Goal: Information Seeking & Learning: Compare options

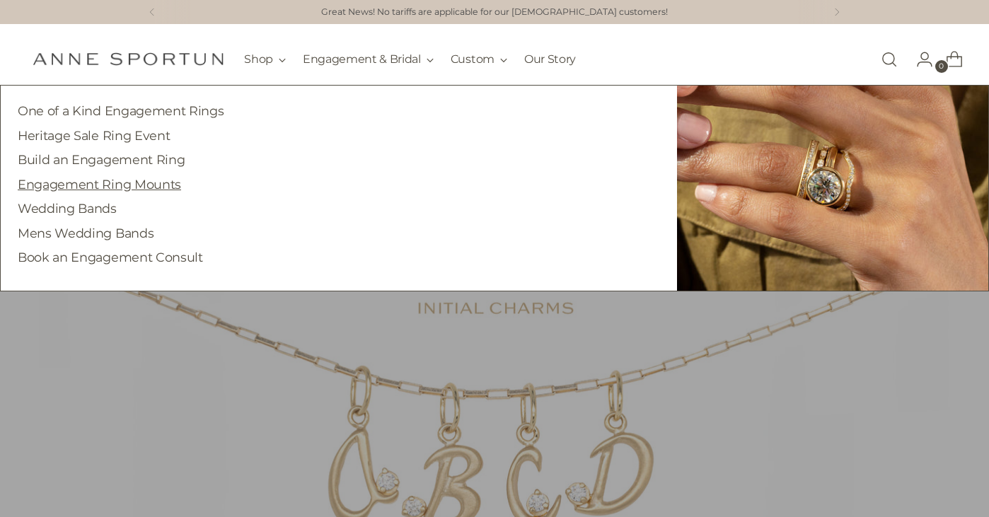
click at [132, 181] on link "Engagement Ring Mounts" at bounding box center [99, 184] width 163 height 15
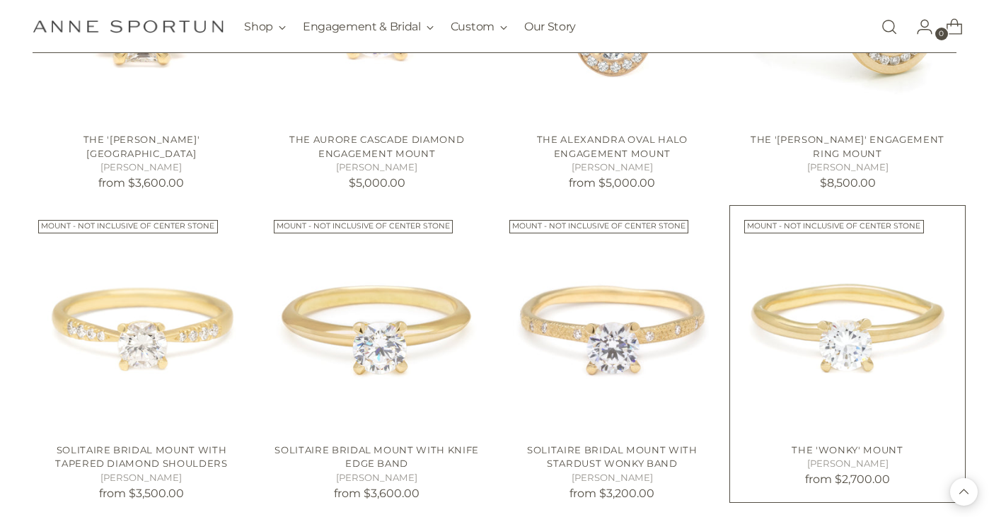
scroll to position [1184, 0]
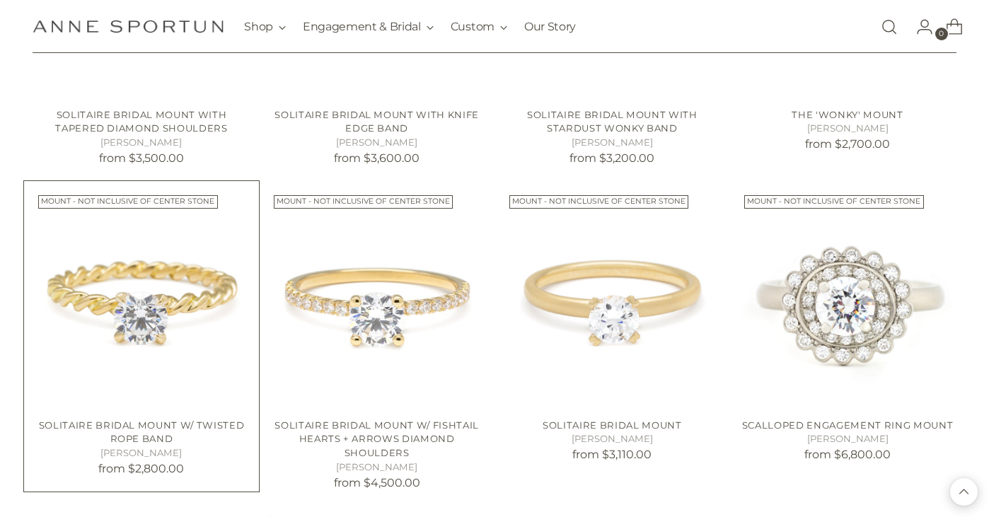
scroll to position [1503, 0]
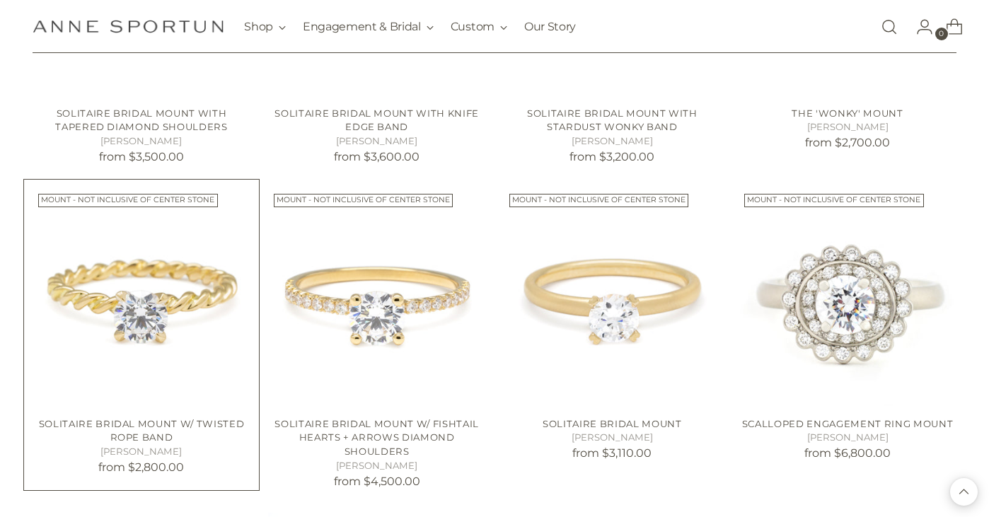
click at [0, 0] on img "Solitaire Bridal Mount W/ Twisted Rope Band" at bounding box center [0, 0] width 0 height 0
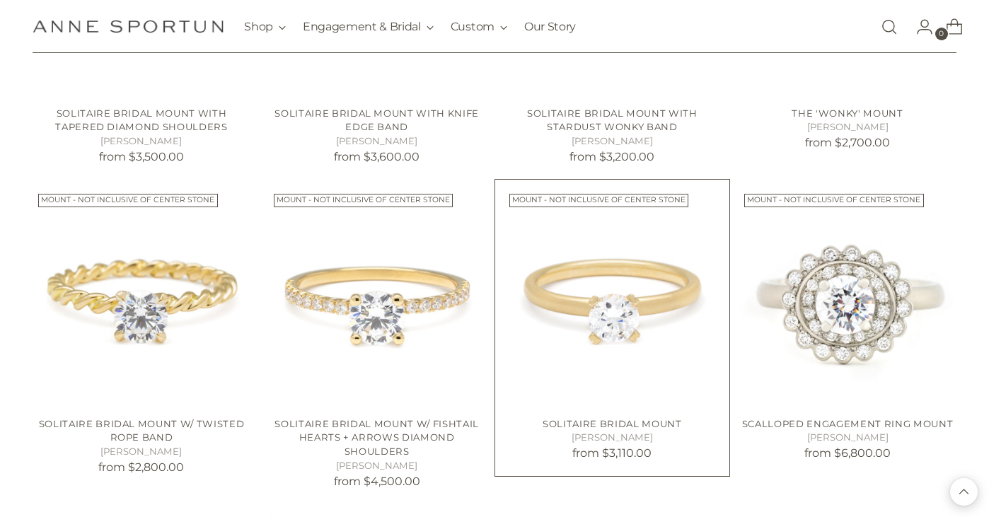
click at [0, 0] on img "Solitaire Bridal Mount" at bounding box center [0, 0] width 0 height 0
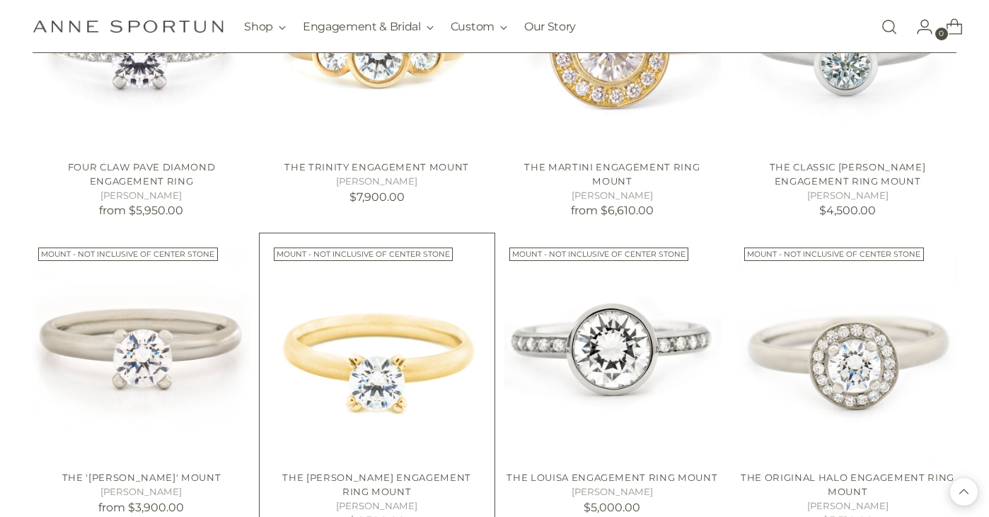
scroll to position [2088, 0]
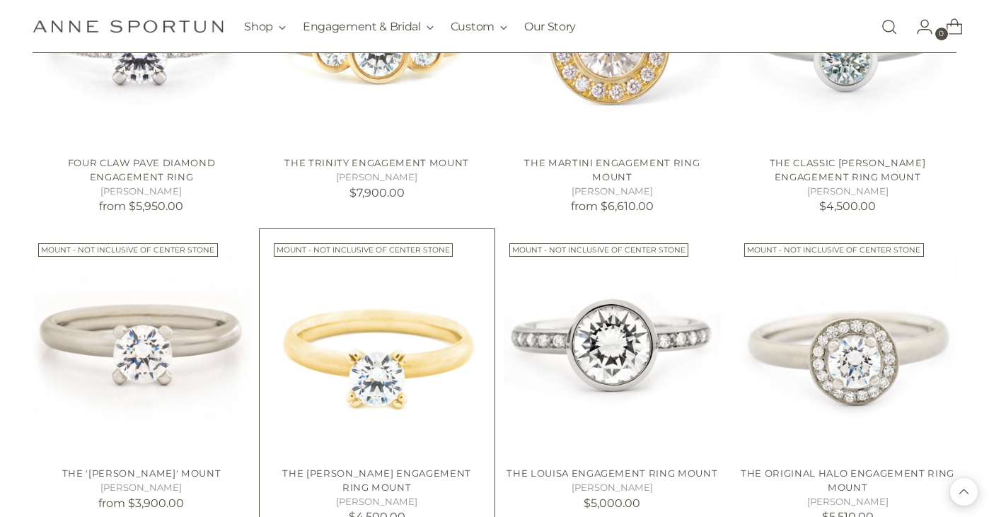
click at [0, 0] on img "The Leslie Engagement Ring Mount" at bounding box center [0, 0] width 0 height 0
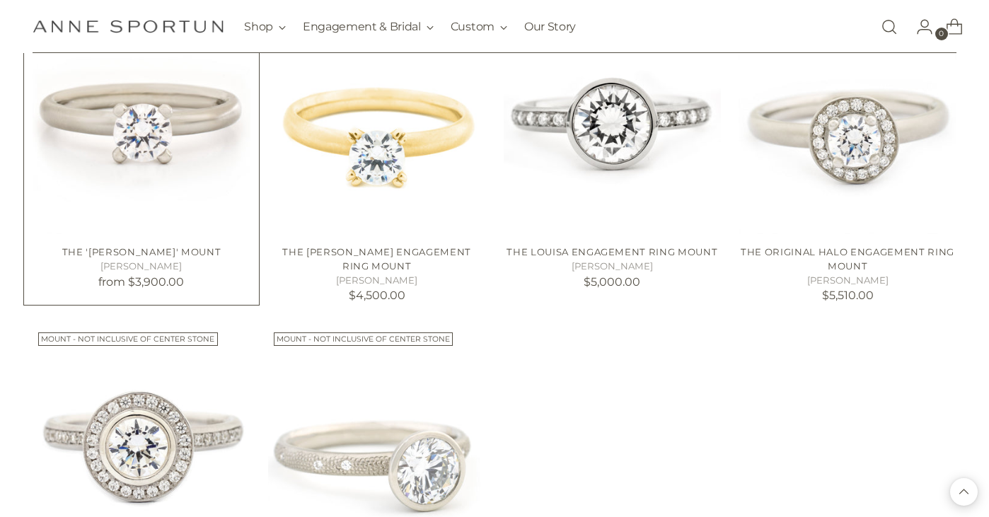
scroll to position [2308, 0]
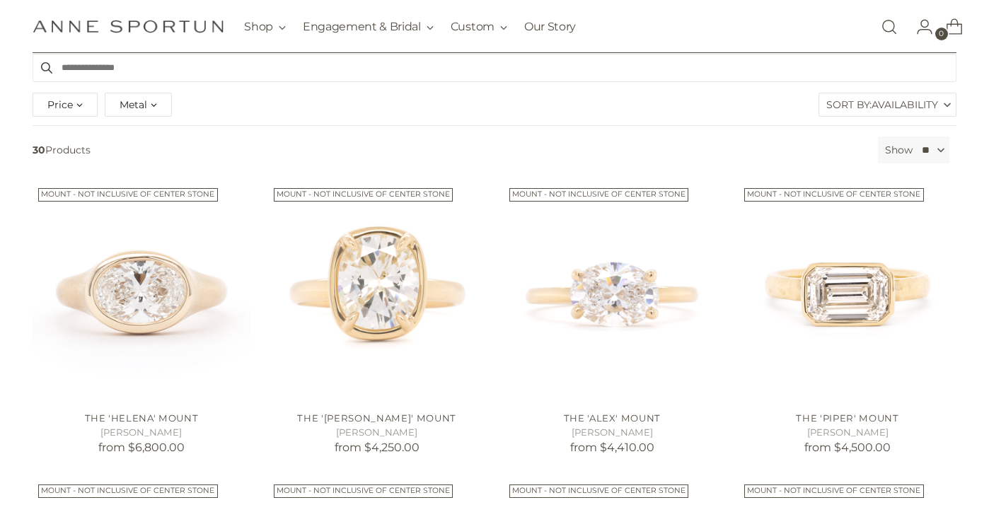
scroll to position [281, 0]
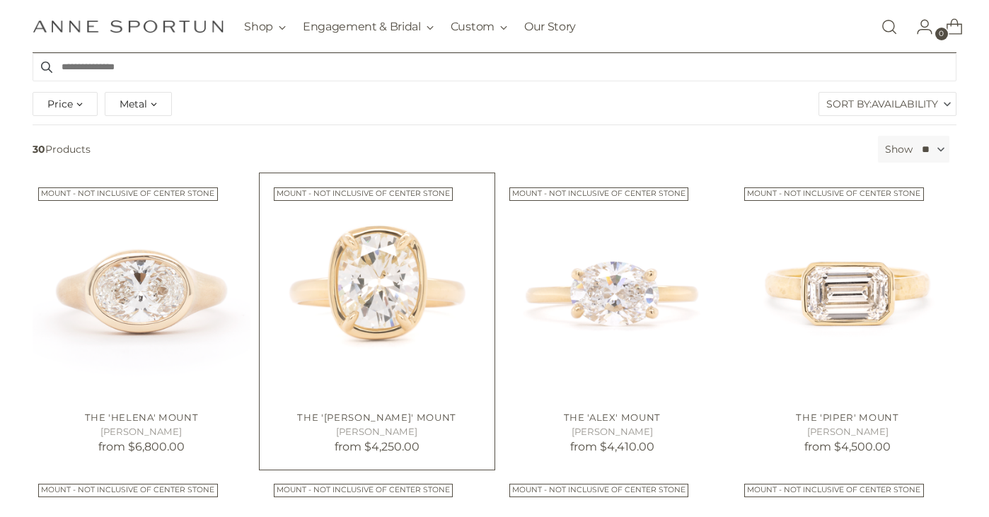
click at [0, 0] on img "The 'Haley' Mount" at bounding box center [0, 0] width 0 height 0
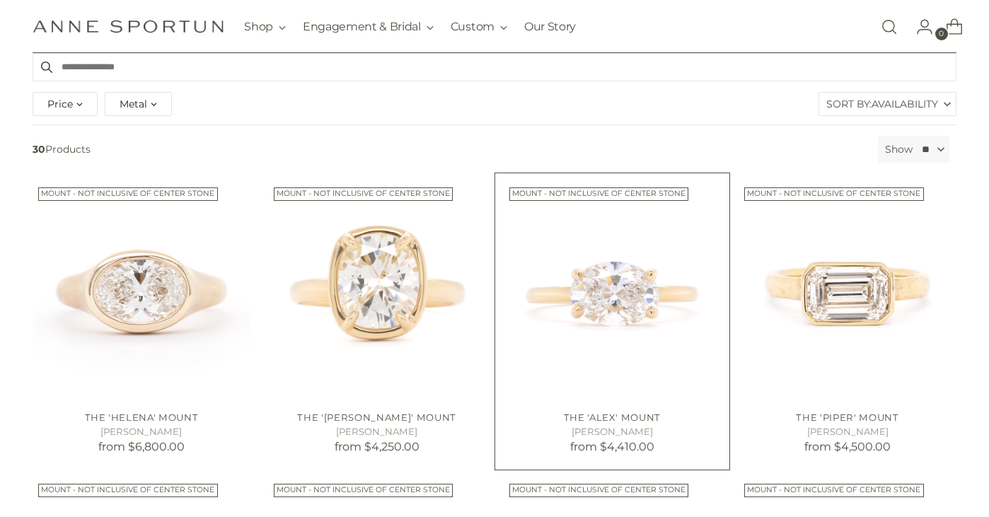
click at [0, 0] on img "The 'Alex' Mount" at bounding box center [0, 0] width 0 height 0
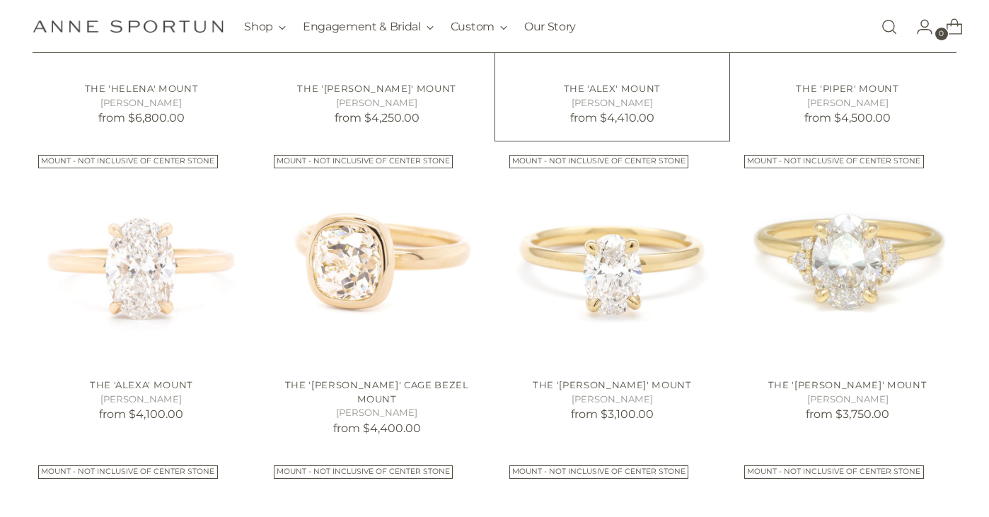
scroll to position [611, 0]
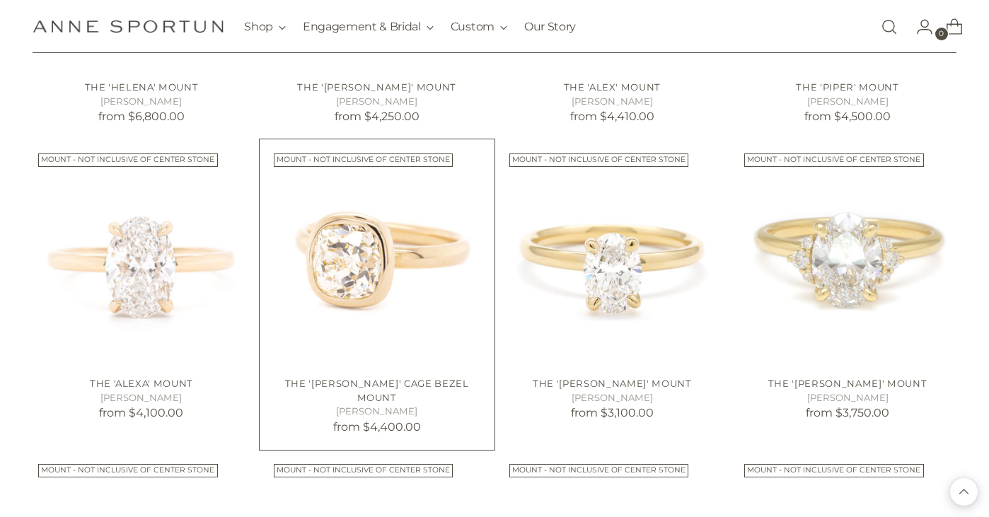
click at [0, 0] on img "The 'Anne' Cage Bezel Mount" at bounding box center [0, 0] width 0 height 0
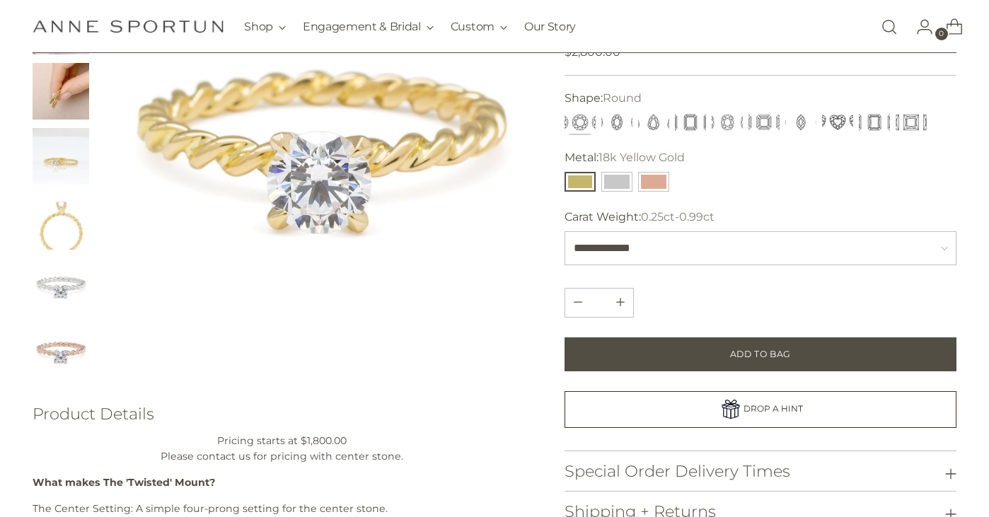
scroll to position [154, 0]
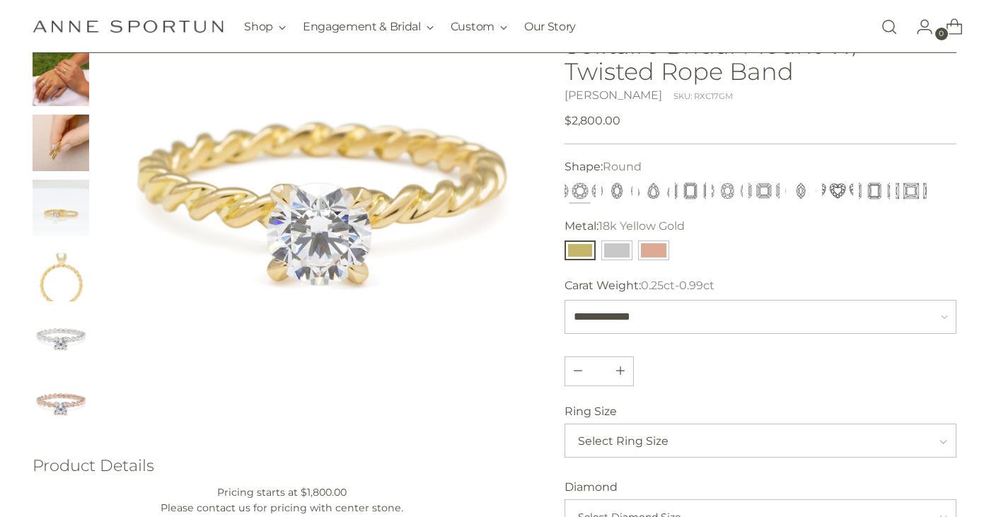
click at [75, 275] on img "Change image to image 5" at bounding box center [61, 273] width 57 height 57
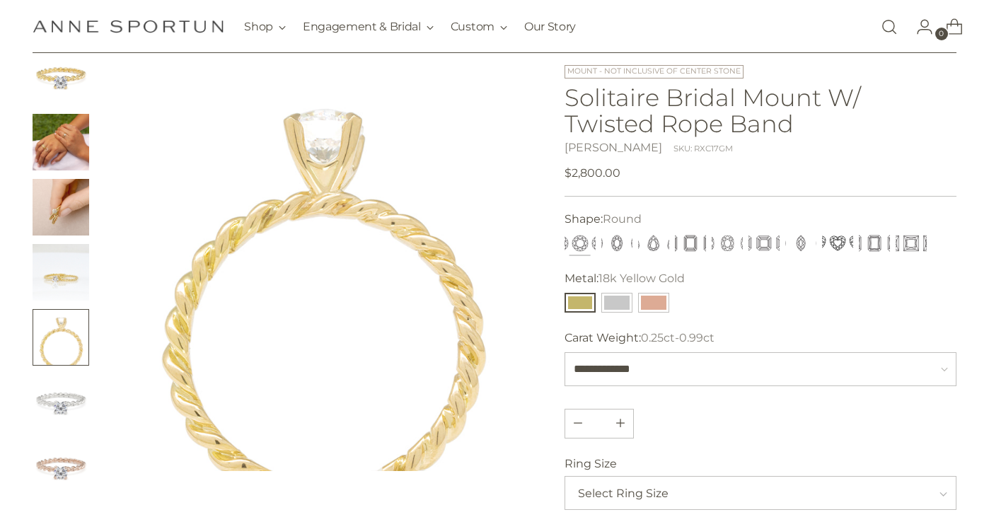
scroll to position [86, 0]
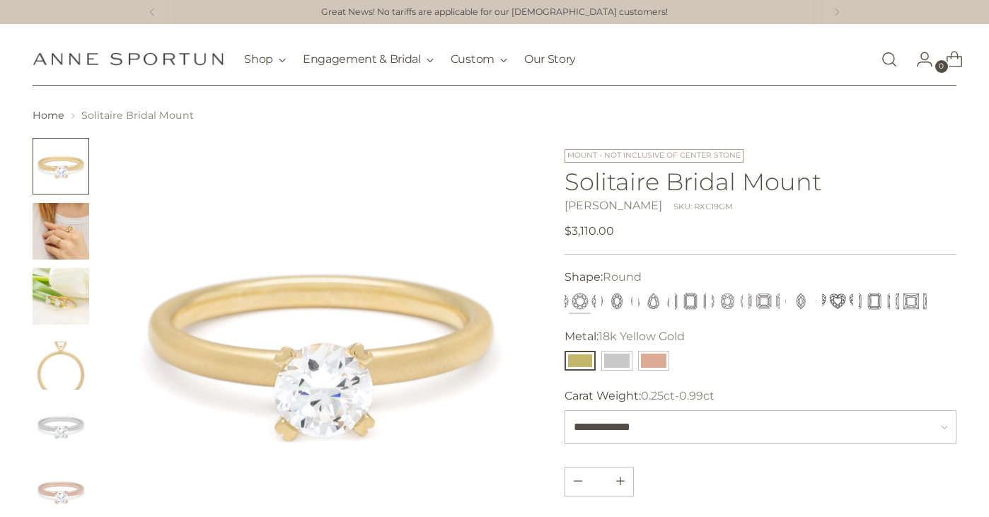
click at [64, 342] on img "Change image to image 4" at bounding box center [61, 361] width 57 height 57
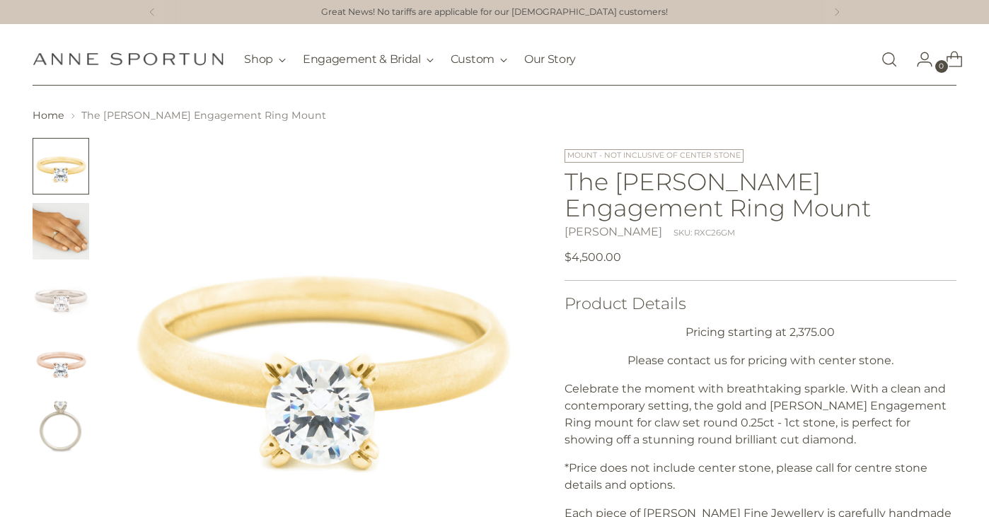
click at [68, 421] on img "Change image to image 5" at bounding box center [61, 426] width 57 height 57
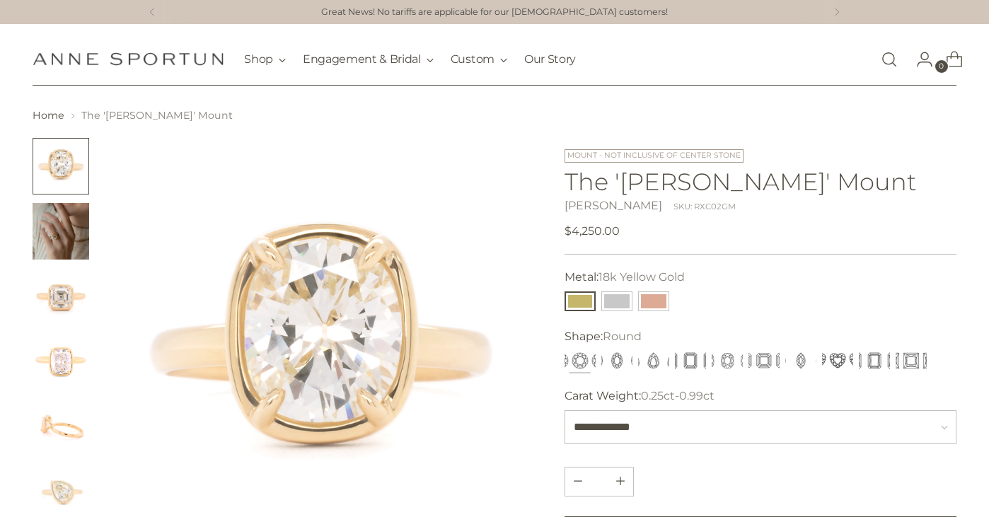
click at [66, 286] on img "Change image to image 3" at bounding box center [61, 296] width 57 height 57
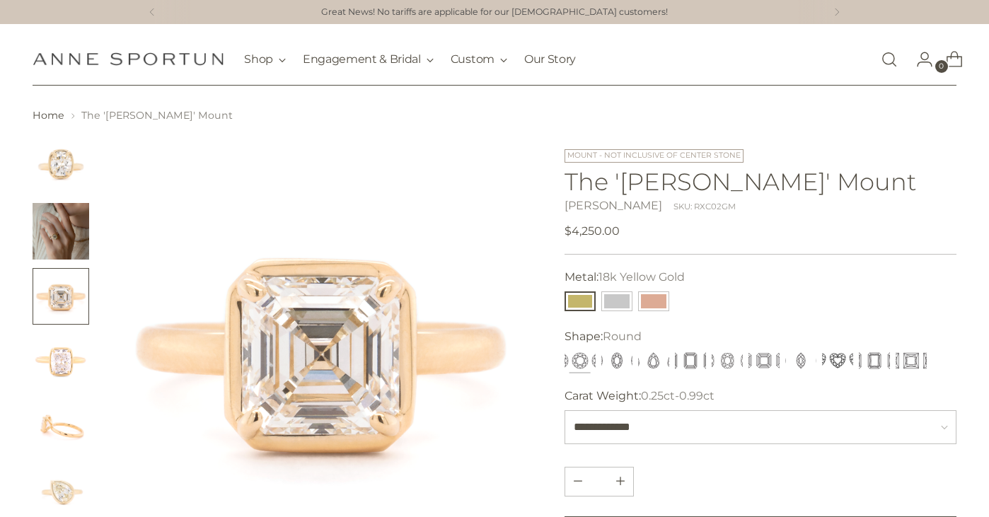
click at [60, 423] on img "Change image to image 5" at bounding box center [61, 426] width 57 height 57
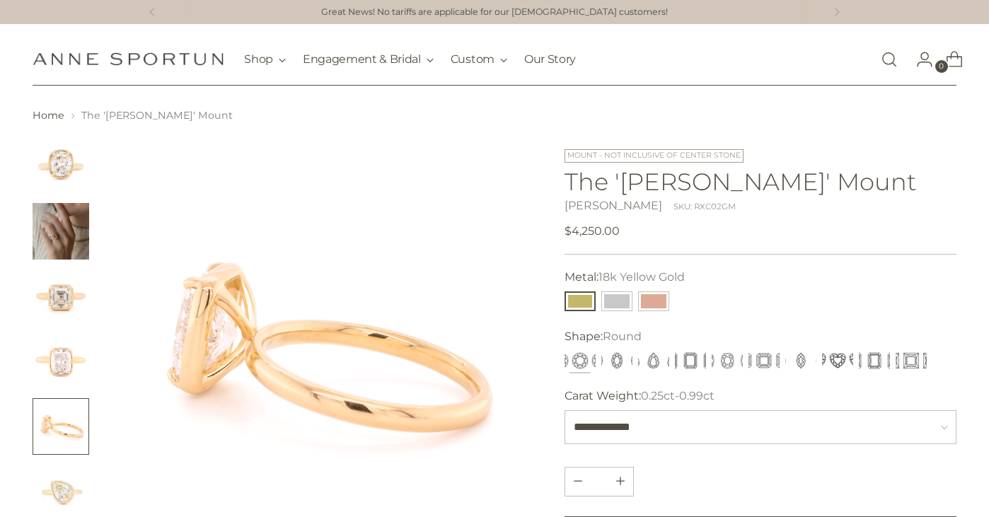
click at [71, 484] on img "Change image to image 6" at bounding box center [61, 491] width 57 height 57
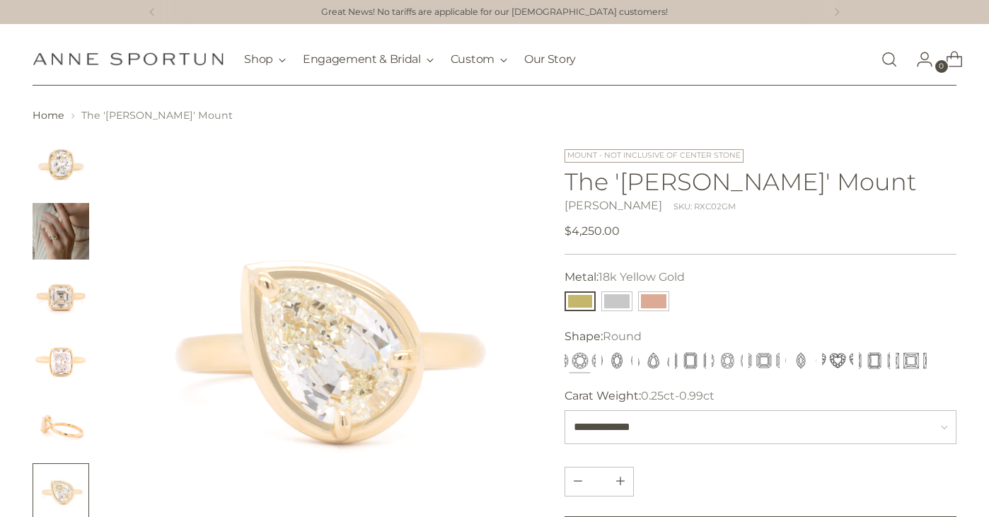
click at [81, 359] on img "Change image to image 4" at bounding box center [61, 361] width 57 height 57
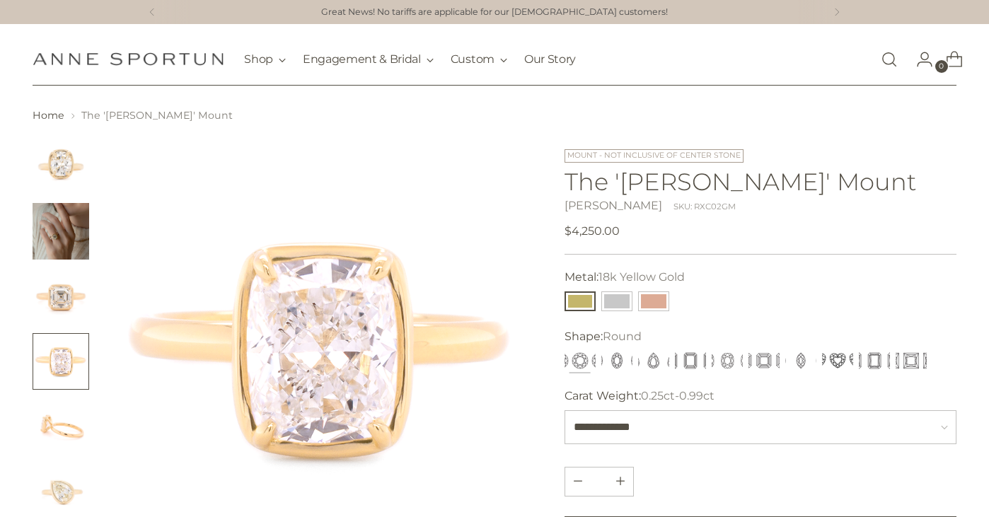
click at [76, 287] on img "Change image to image 3" at bounding box center [61, 296] width 57 height 57
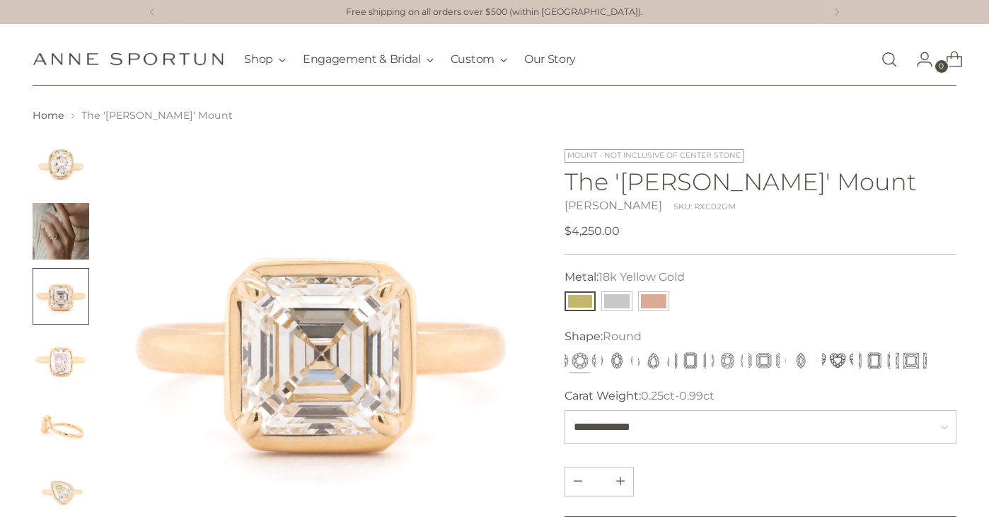
click at [66, 428] on img "Change image to image 5" at bounding box center [61, 426] width 57 height 57
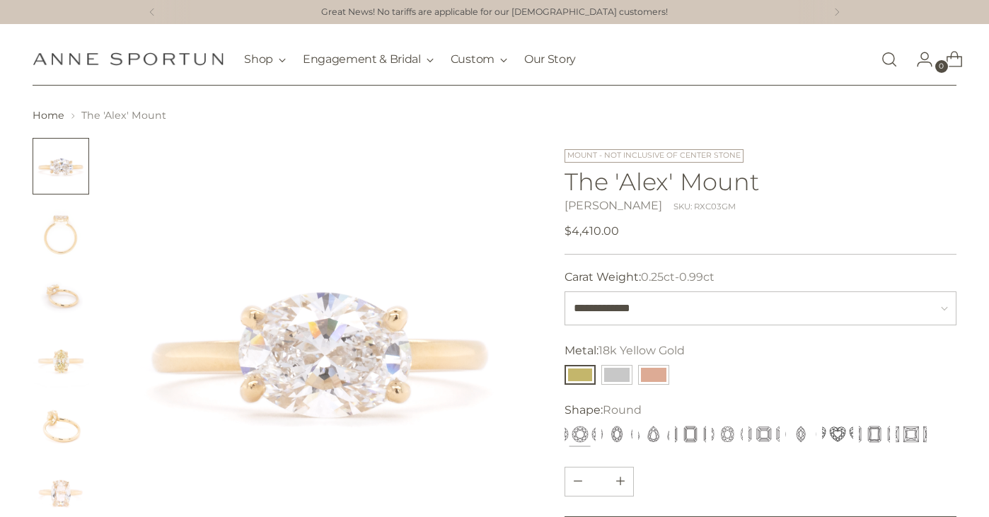
click at [57, 291] on img "Change image to image 3" at bounding box center [61, 296] width 57 height 57
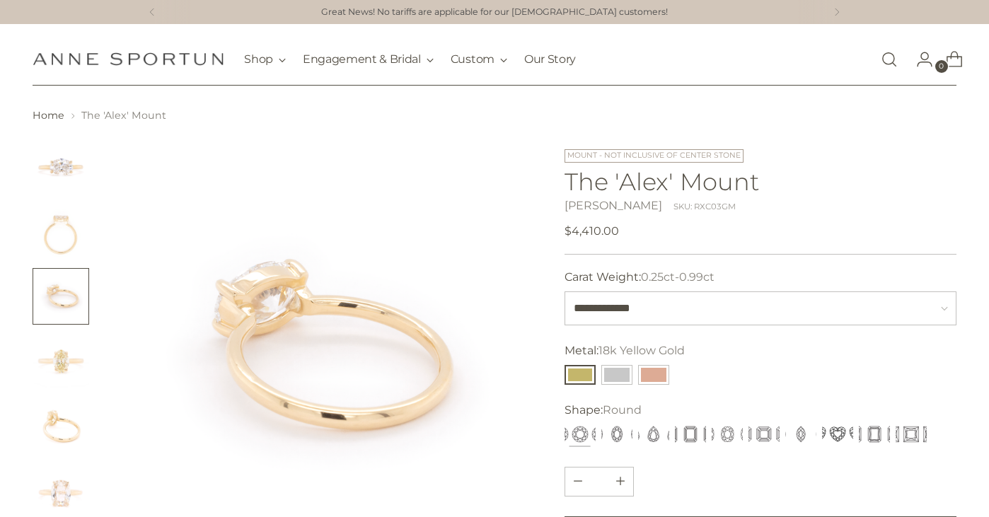
click at [67, 237] on img "Change image to image 2" at bounding box center [61, 231] width 57 height 57
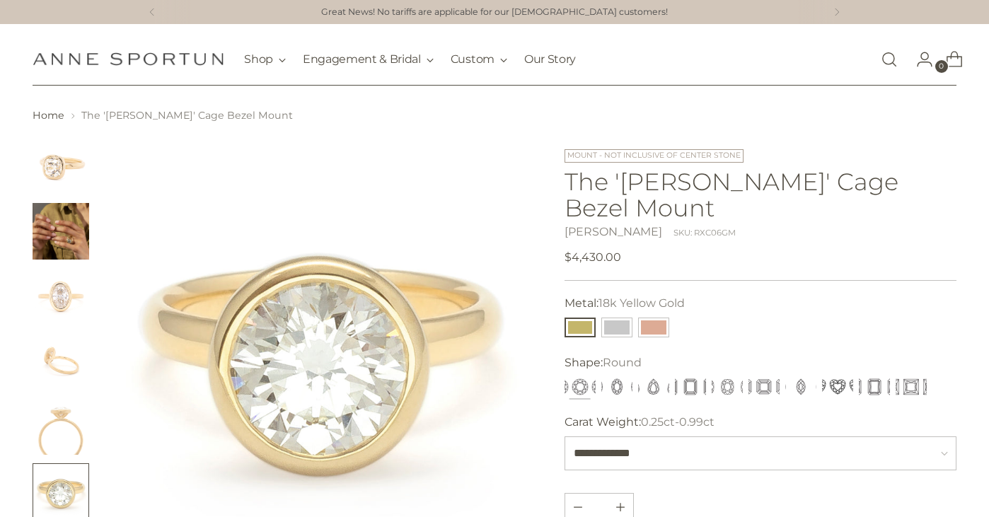
click at [54, 374] on img "Change image to image 4" at bounding box center [61, 361] width 57 height 57
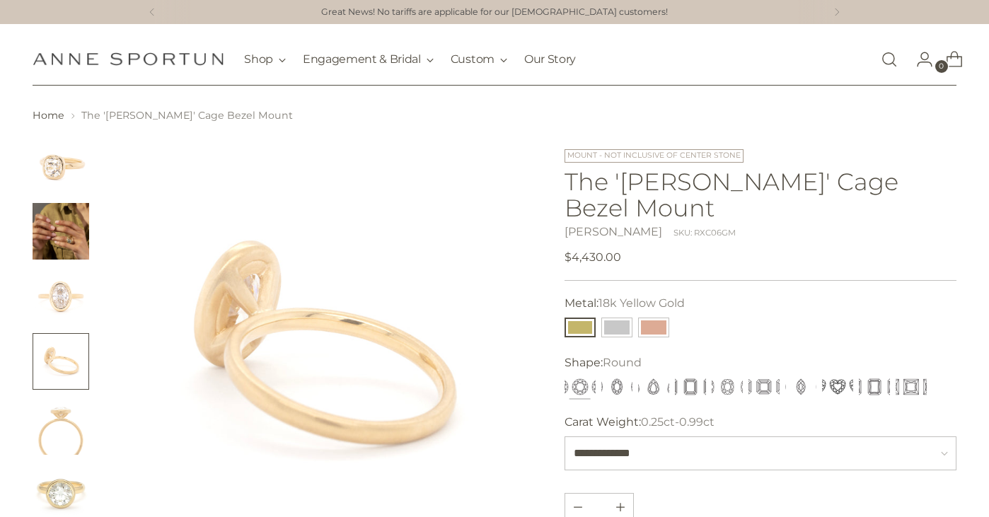
click at [64, 439] on img "Change image to image 5" at bounding box center [61, 426] width 57 height 57
